Goal: Task Accomplishment & Management: Manage account settings

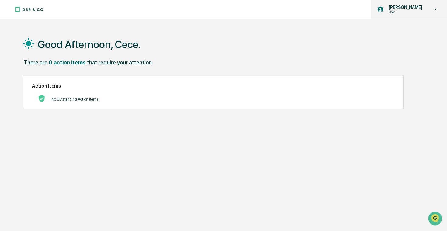
click at [394, 12] on p "User" at bounding box center [405, 12] width 42 height 4
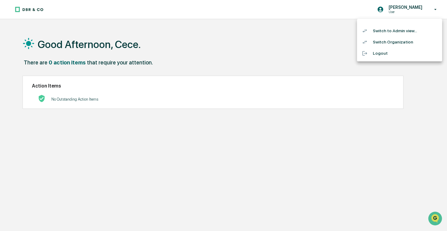
click at [390, 30] on li "Switch to Admin view..." at bounding box center [399, 30] width 85 height 11
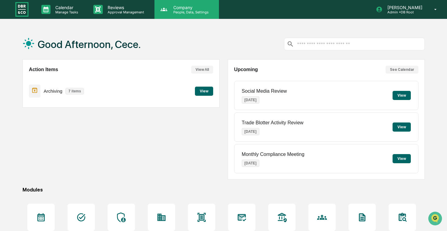
click at [195, 16] on div "Company People, Data, Settings" at bounding box center [187, 9] width 65 height 19
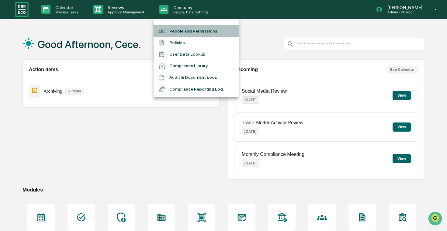
click at [197, 27] on li "People and Permissions" at bounding box center [196, 31] width 85 height 12
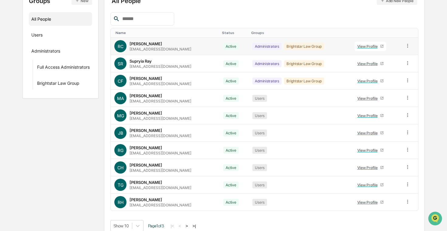
scroll to position [86, 0]
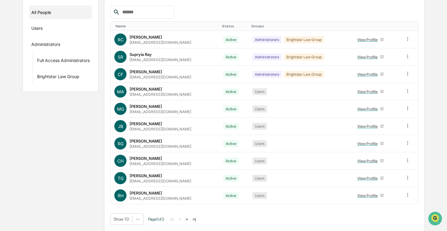
click at [190, 218] on button ">" at bounding box center [187, 219] width 6 height 5
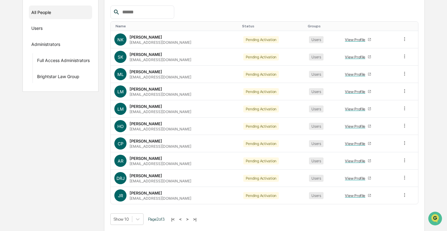
click at [184, 220] on button "<" at bounding box center [180, 219] width 6 height 5
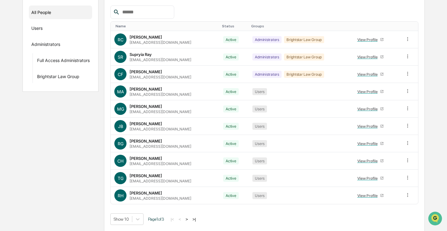
click at [190, 219] on button ">" at bounding box center [187, 219] width 6 height 5
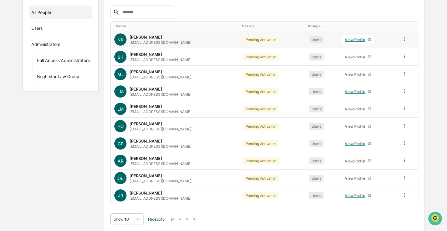
click at [403, 39] on icon at bounding box center [405, 39] width 6 height 6
click at [385, 59] on div "Change Status" at bounding box center [377, 61] width 51 height 7
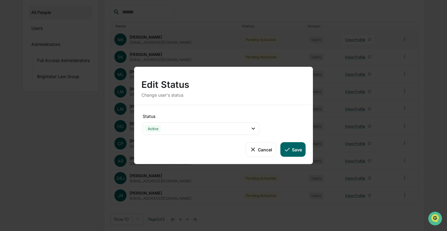
click at [288, 149] on icon at bounding box center [287, 150] width 5 height 4
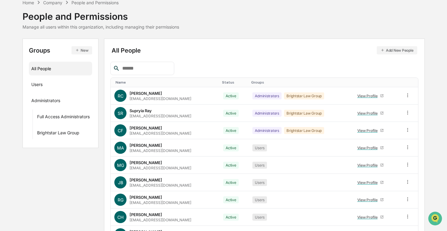
scroll to position [32, 0]
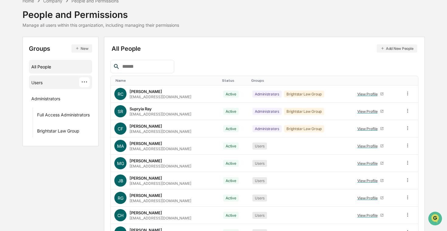
click at [53, 88] on div "Users ···" at bounding box center [60, 82] width 63 height 14
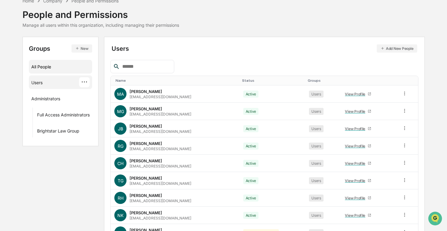
click at [58, 64] on div "All People" at bounding box center [60, 67] width 58 height 10
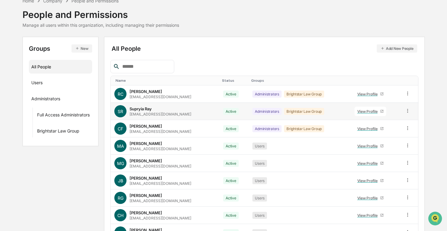
scroll to position [86, 0]
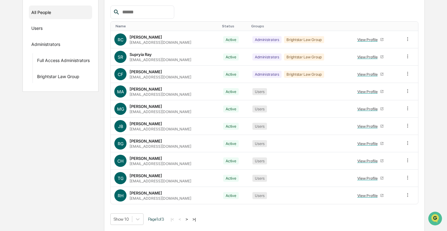
click at [190, 218] on button ">" at bounding box center [187, 219] width 6 height 5
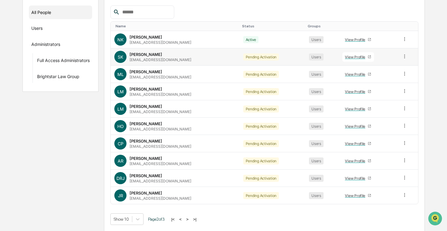
click at [404, 54] on icon at bounding box center [405, 57] width 6 height 6
click at [384, 78] on div "Change Status" at bounding box center [377, 78] width 51 height 7
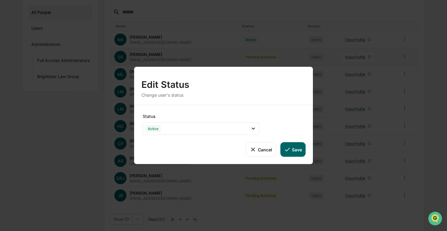
click at [292, 145] on button "Save" at bounding box center [293, 149] width 25 height 15
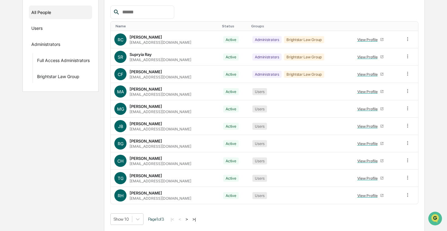
click at [190, 218] on button ">" at bounding box center [187, 219] width 6 height 5
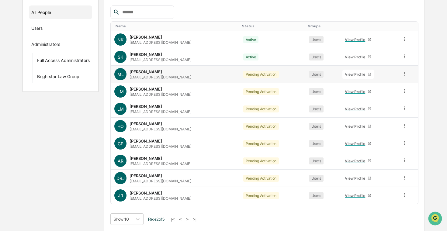
click at [402, 74] on icon at bounding box center [405, 74] width 6 height 6
click at [380, 96] on div "Change Status" at bounding box center [377, 95] width 51 height 7
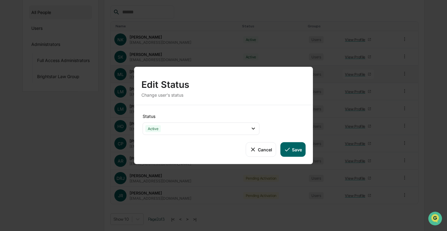
click at [288, 145] on button "Save" at bounding box center [293, 149] width 25 height 15
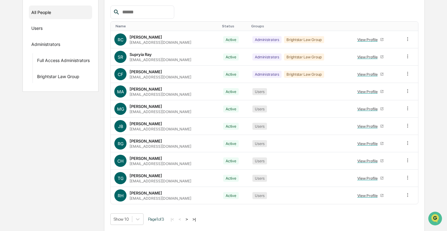
click at [190, 218] on button ">" at bounding box center [187, 219] width 6 height 5
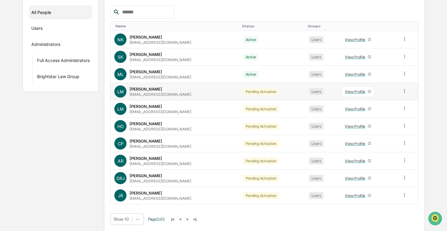
click at [404, 90] on icon at bounding box center [405, 91] width 6 height 6
click at [386, 113] on div "Change Status" at bounding box center [377, 113] width 51 height 7
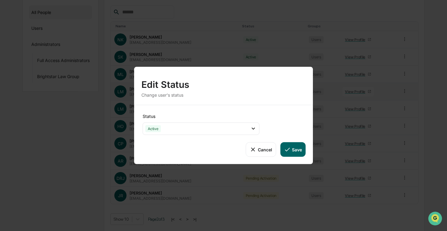
click at [291, 150] on icon at bounding box center [287, 149] width 7 height 7
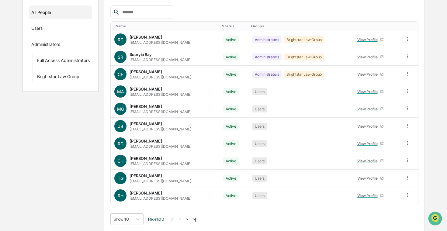
click at [190, 219] on button ">" at bounding box center [187, 219] width 6 height 5
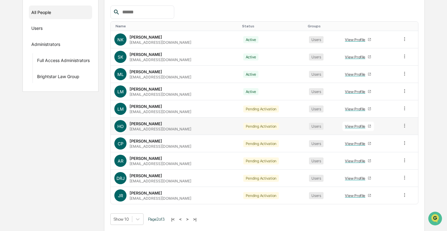
click at [404, 123] on icon at bounding box center [405, 126] width 6 height 6
click at [376, 145] on div "Change Status" at bounding box center [377, 147] width 51 height 7
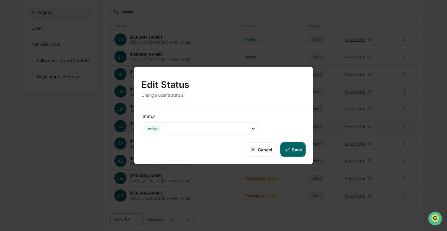
click at [296, 150] on button "Save" at bounding box center [293, 149] width 25 height 15
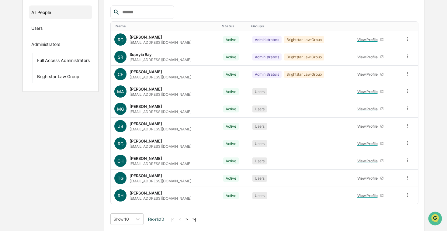
click at [190, 219] on button ">" at bounding box center [187, 219] width 6 height 5
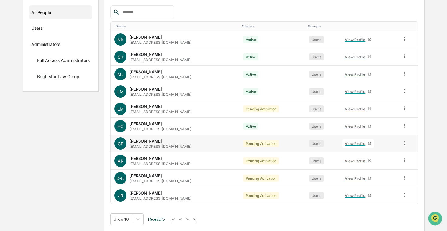
click at [402, 142] on icon at bounding box center [405, 143] width 6 height 6
click at [376, 162] on div "Change Status" at bounding box center [377, 165] width 51 height 7
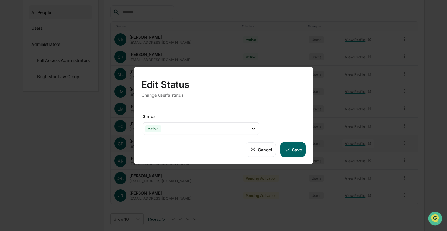
click at [300, 152] on button "Save" at bounding box center [293, 149] width 25 height 15
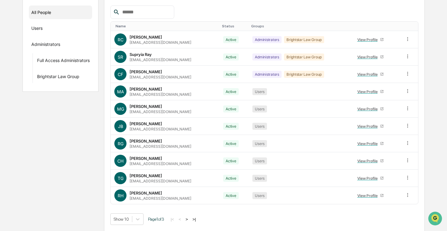
click at [190, 218] on button ">" at bounding box center [187, 219] width 6 height 5
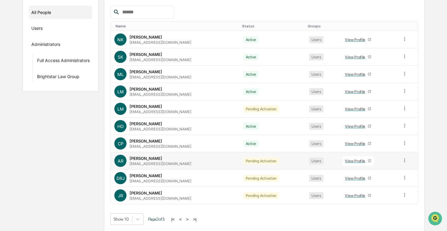
click at [402, 158] on icon at bounding box center [405, 161] width 6 height 6
click at [377, 183] on div "Change Status" at bounding box center [377, 182] width 51 height 7
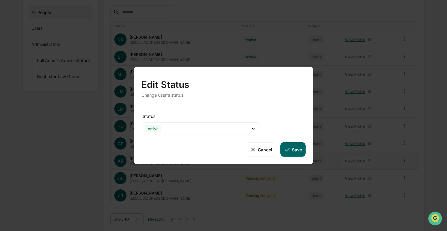
click at [300, 154] on button "Save" at bounding box center [293, 149] width 25 height 15
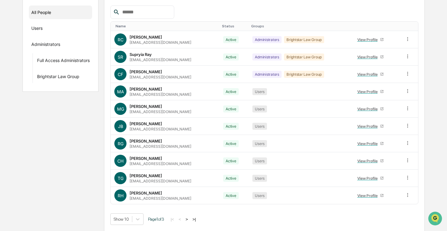
click at [190, 217] on button ">" at bounding box center [187, 219] width 6 height 5
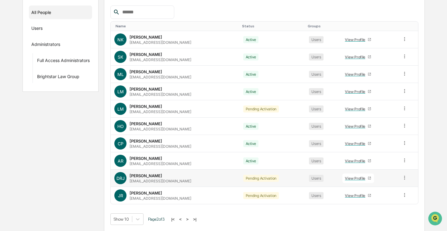
click at [405, 178] on icon at bounding box center [405, 178] width 6 height 6
click at [382, 198] on div "Change Status" at bounding box center [377, 199] width 51 height 7
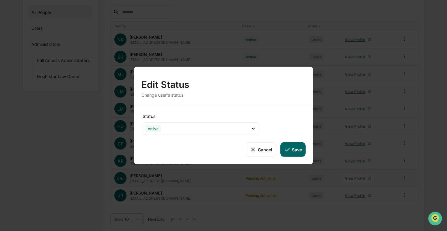
click at [292, 150] on button "Save" at bounding box center [293, 149] width 25 height 15
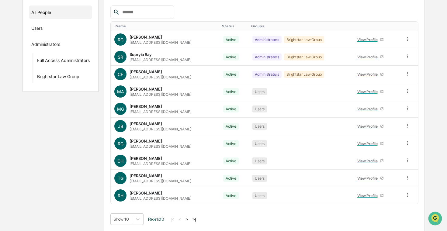
click at [190, 219] on button ">" at bounding box center [187, 219] width 6 height 5
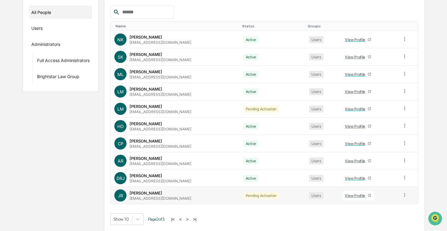
click at [404, 194] on icon at bounding box center [405, 195] width 6 height 6
click at [375, 216] on div "Change Status" at bounding box center [377, 217] width 51 height 7
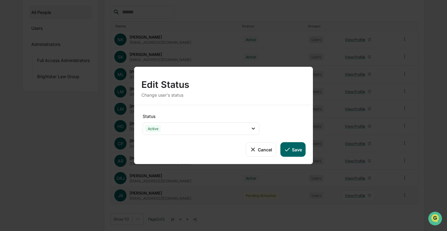
click at [292, 148] on button "Save" at bounding box center [293, 149] width 25 height 15
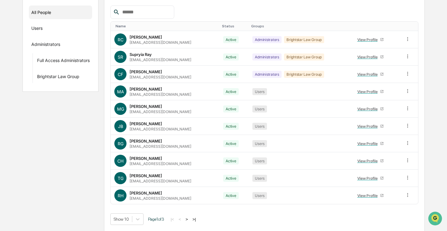
click at [198, 218] on button ">|" at bounding box center [194, 219] width 7 height 5
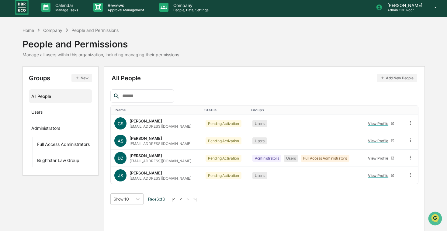
scroll to position [2, 0]
click at [408, 124] on icon at bounding box center [411, 123] width 6 height 6
click at [393, 142] on div "Change Status" at bounding box center [383, 145] width 51 height 7
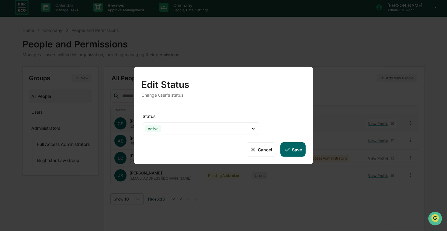
click at [303, 149] on button "Save" at bounding box center [293, 149] width 25 height 15
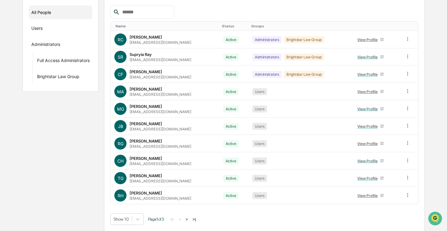
click at [198, 217] on button ">|" at bounding box center [194, 219] width 7 height 5
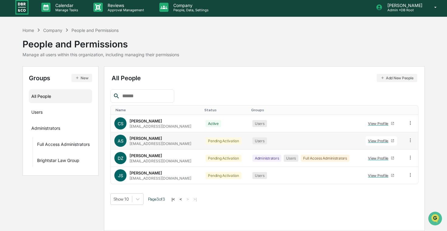
click at [408, 138] on icon at bounding box center [411, 141] width 6 height 6
click at [386, 159] on div "Change Status" at bounding box center [383, 162] width 51 height 7
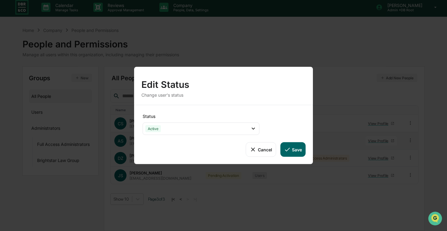
click at [302, 145] on button "Save" at bounding box center [293, 149] width 25 height 15
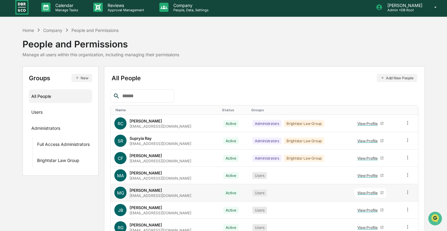
scroll to position [86, 0]
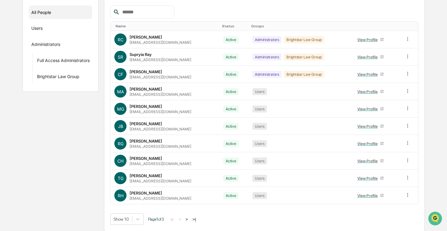
click at [198, 217] on button ">|" at bounding box center [194, 219] width 7 height 5
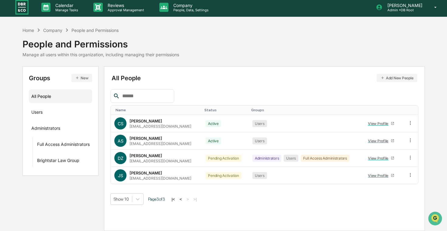
scroll to position [2, 0]
click at [408, 156] on icon at bounding box center [411, 158] width 6 height 6
click at [388, 177] on div "Change Status" at bounding box center [383, 179] width 51 height 7
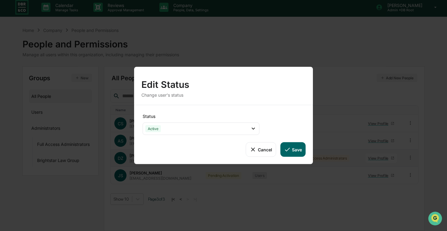
click at [292, 150] on button "Save" at bounding box center [293, 149] width 25 height 15
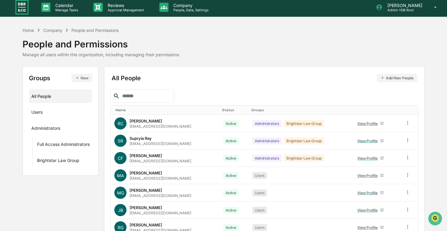
scroll to position [86, 0]
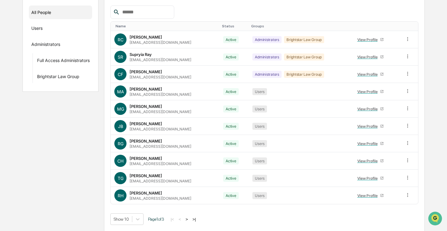
click at [198, 219] on button ">|" at bounding box center [194, 219] width 7 height 5
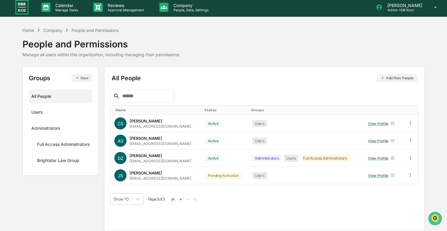
scroll to position [2, 0]
click at [408, 176] on icon at bounding box center [411, 175] width 6 height 6
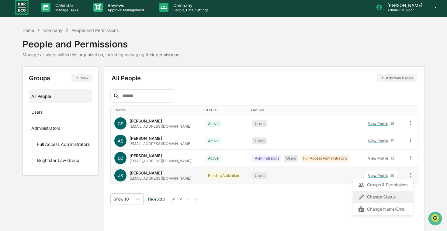
click at [382, 198] on div "Change Status" at bounding box center [383, 197] width 51 height 7
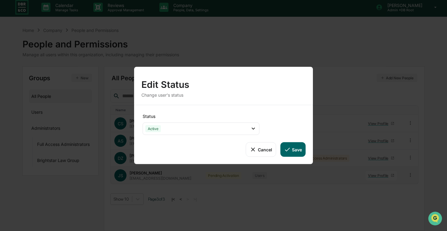
click at [297, 147] on button "Save" at bounding box center [293, 149] width 25 height 15
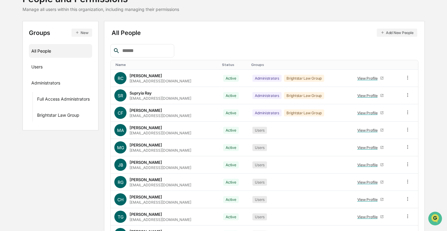
scroll to position [86, 0]
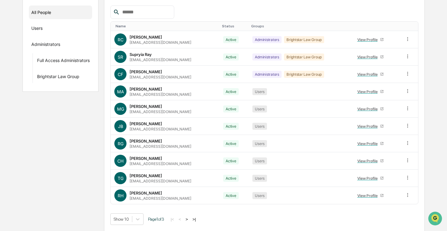
click at [190, 218] on button ">" at bounding box center [187, 219] width 6 height 5
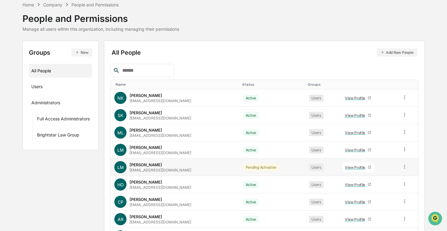
scroll to position [12, 0]
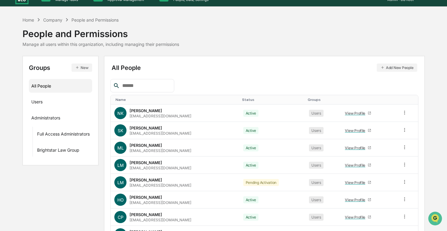
click at [384, 68] on icon "button" at bounding box center [383, 67] width 4 height 4
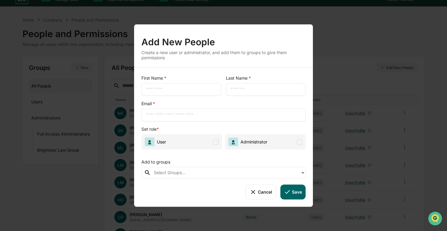
click at [179, 86] on input "text" at bounding box center [181, 89] width 71 height 6
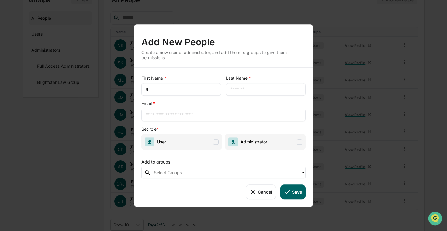
scroll to position [86, 0]
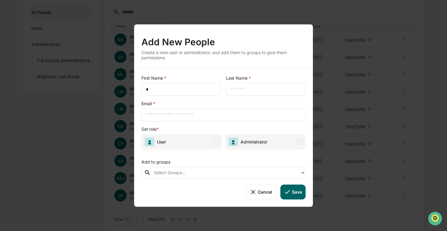
type input "*"
drag, startPoint x: 191, startPoint y: 46, endPoint x: 249, endPoint y: 46, distance: 58.7
click at [249, 46] on div "Add New People" at bounding box center [224, 40] width 164 height 16
click at [257, 197] on button "Cancel" at bounding box center [261, 192] width 30 height 15
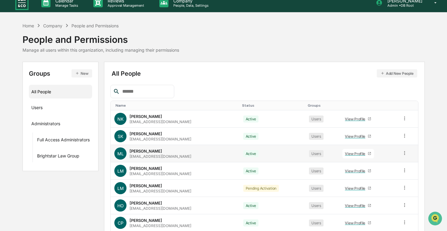
scroll to position [9, 0]
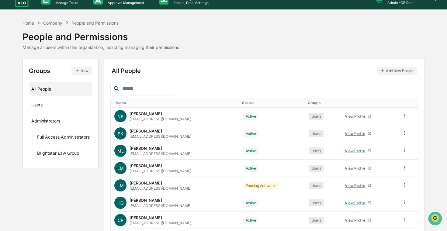
click at [289, 46] on div "Home Company People and Permissions People and Permissions Manage all users wit…" at bounding box center [224, 34] width 403 height 30
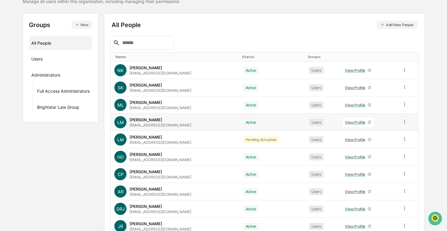
scroll to position [62, 0]
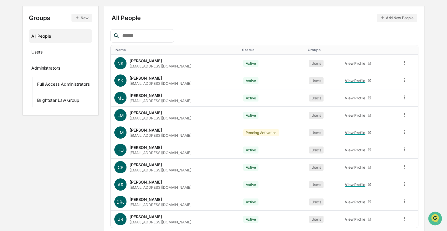
click at [404, 16] on button "Add New People" at bounding box center [397, 18] width 40 height 8
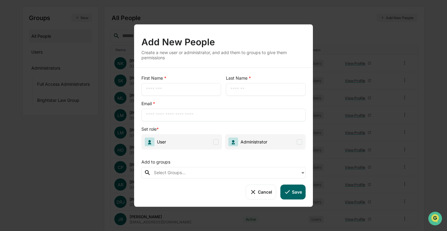
click at [176, 113] on input "text" at bounding box center [223, 115] width 155 height 6
paste input "**********"
click at [155, 115] on input "**********" at bounding box center [223, 115] width 155 height 6
type input "**********"
click at [161, 87] on input "text" at bounding box center [181, 89] width 71 height 6
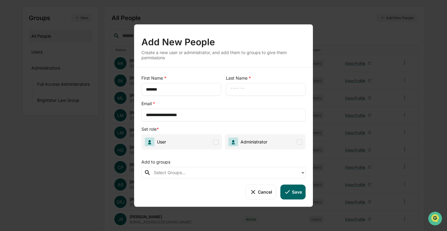
type input "*******"
click at [252, 194] on icon at bounding box center [253, 192] width 4 height 4
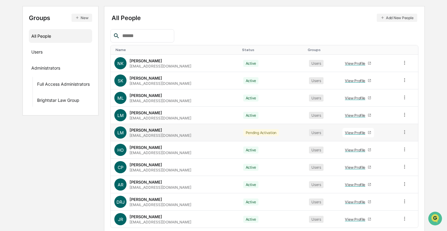
drag, startPoint x: 167, startPoint y: 129, endPoint x: 130, endPoint y: 129, distance: 37.1
click at [130, 129] on div "[PERSON_NAME] [EMAIL_ADDRESS][DOMAIN_NAME]" at bounding box center [174, 133] width 121 height 12
copy div "[PERSON_NAME]"
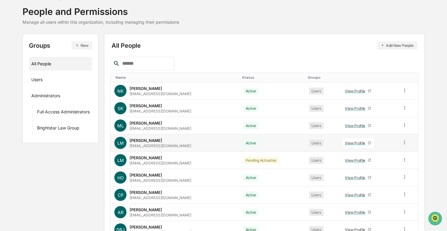
scroll to position [0, 0]
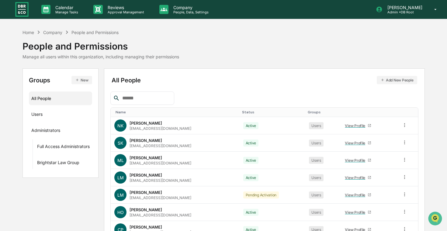
click at [391, 81] on button "Add New People" at bounding box center [397, 80] width 40 height 8
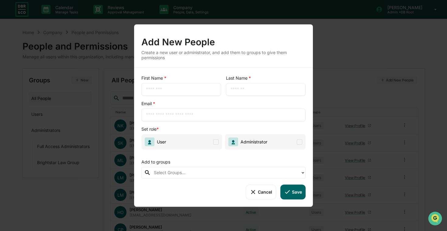
click at [185, 117] on input "text" at bounding box center [223, 115] width 155 height 6
click at [185, 86] on div "​" at bounding box center [182, 89] width 80 height 13
click at [185, 89] on input "text" at bounding box center [181, 89] width 71 height 6
paste input "**********"
type input "**********"
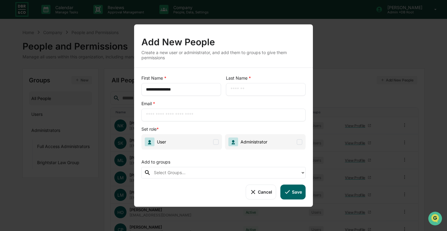
click at [176, 90] on input "**********" at bounding box center [181, 89] width 71 height 6
paste input "**********"
click at [173, 91] on input "**********" at bounding box center [181, 89] width 71 height 6
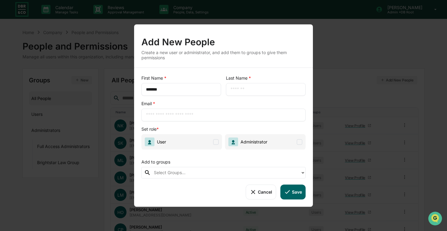
type input "*******"
click at [256, 88] on input "text" at bounding box center [266, 89] width 71 height 6
paste input "********"
type input "********"
click at [173, 113] on input "text" at bounding box center [223, 115] width 155 height 6
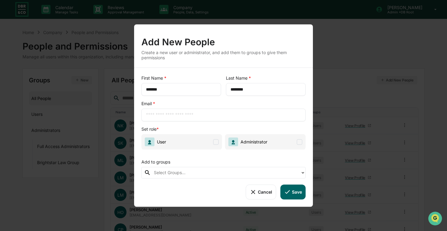
paste input "**********"
click at [220, 142] on span "User" at bounding box center [182, 142] width 81 height 16
click at [154, 117] on input "**********" at bounding box center [223, 115] width 155 height 6
type input "**********"
click at [292, 194] on button "Save" at bounding box center [293, 192] width 25 height 15
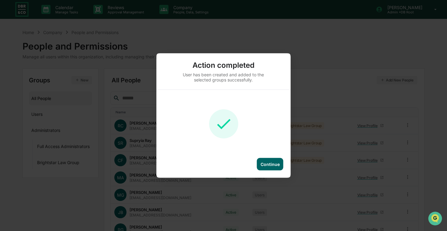
click at [265, 161] on div "Continue" at bounding box center [270, 164] width 26 height 12
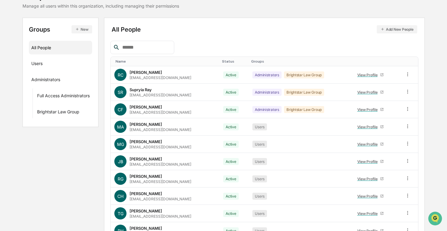
scroll to position [86, 0]
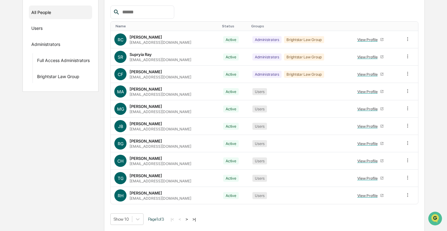
click at [194, 215] on div "Show 10 Page 1 of 3 |< < > >|" at bounding box center [264, 220] width 308 height 12
click at [190, 219] on button ">" at bounding box center [187, 219] width 6 height 5
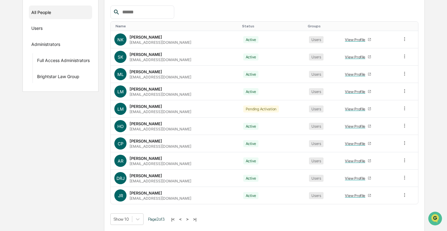
click at [191, 219] on button ">" at bounding box center [187, 219] width 6 height 5
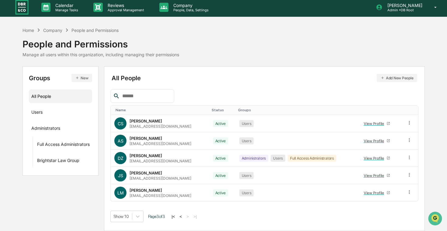
scroll to position [2, 0]
click at [184, 218] on button "<" at bounding box center [181, 216] width 6 height 5
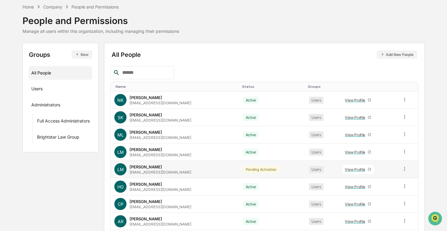
scroll to position [33, 0]
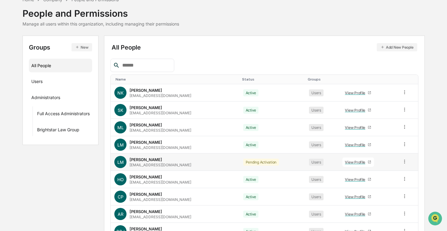
click at [403, 164] on icon at bounding box center [405, 162] width 6 height 6
click at [376, 185] on div "Change Status" at bounding box center [377, 183] width 51 height 7
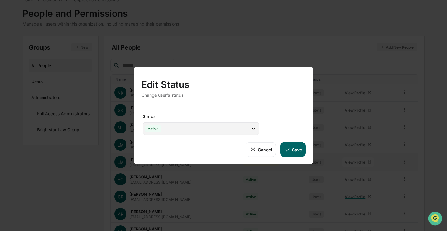
click at [230, 130] on div "Active" at bounding box center [201, 129] width 117 height 12
click at [268, 149] on button "Cancel" at bounding box center [261, 149] width 30 height 15
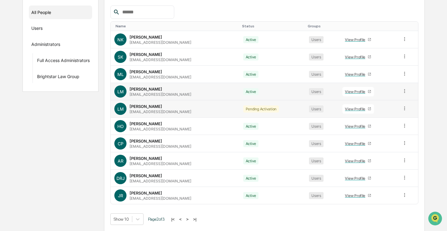
scroll to position [0, 0]
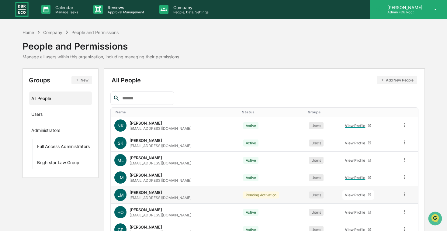
click at [394, 15] on div "[PERSON_NAME] Admin • DB Root" at bounding box center [408, 9] width 77 height 19
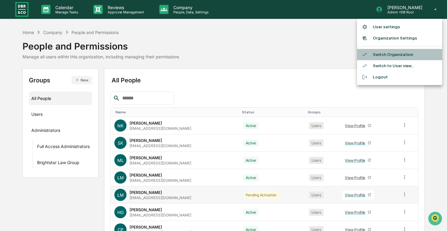
click at [390, 57] on li "Switch Organization" at bounding box center [399, 54] width 85 height 11
